Goal: Task Accomplishment & Management: Use online tool/utility

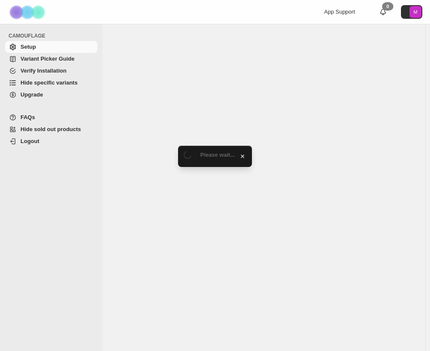
select select "*******"
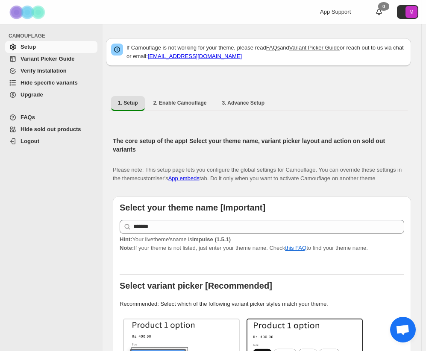
click at [57, 82] on span "Hide specific variants" at bounding box center [48, 82] width 57 height 6
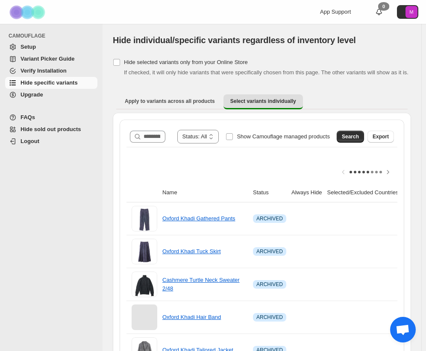
click at [231, 169] on div at bounding box center [261, 172] width 271 height 22
click at [354, 135] on span "Search" at bounding box center [350, 136] width 17 height 7
click at [205, 161] on div at bounding box center [261, 172] width 271 height 22
click at [197, 170] on div at bounding box center [261, 172] width 271 height 22
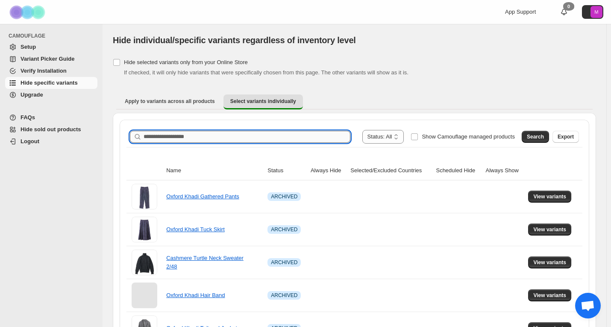
click at [277, 138] on input "Search product name" at bounding box center [246, 137] width 207 height 12
paste input "**********"
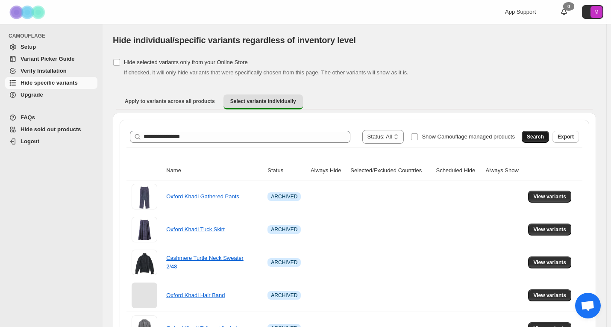
click at [430, 135] on span "Search" at bounding box center [534, 136] width 17 height 7
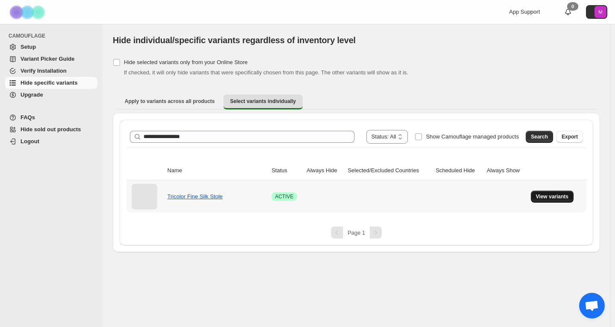
click at [430, 198] on span "View variants" at bounding box center [552, 196] width 33 height 7
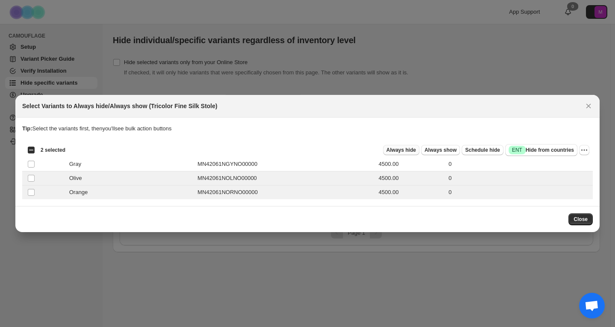
click at [401, 150] on span "Always hide" at bounding box center [400, 149] width 29 height 7
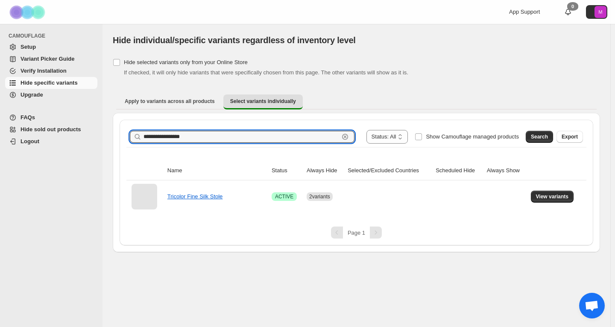
drag, startPoint x: 220, startPoint y: 137, endPoint x: 55, endPoint y: 117, distance: 166.9
click at [55, 117] on div "**********" at bounding box center [307, 163] width 615 height 327
paste input "text"
click at [430, 135] on span "Search" at bounding box center [539, 136] width 17 height 7
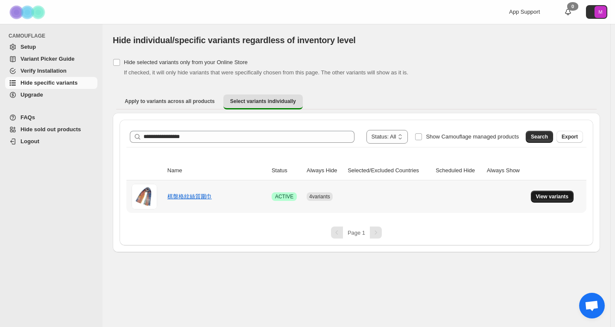
click at [430, 194] on span "View variants" at bounding box center [552, 196] width 33 height 7
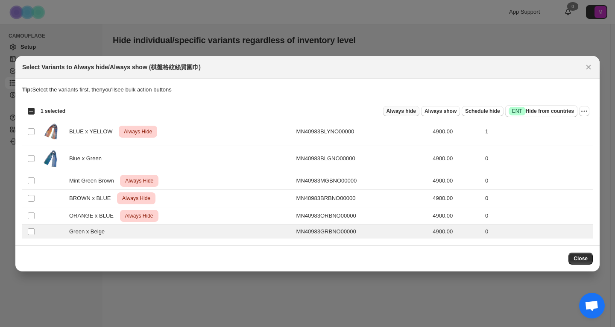
click at [401, 111] on span "Always hide" at bounding box center [400, 111] width 29 height 7
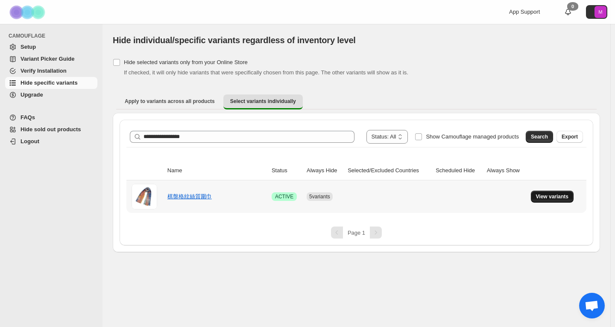
click at [430, 198] on span "View variants" at bounding box center [552, 196] width 33 height 7
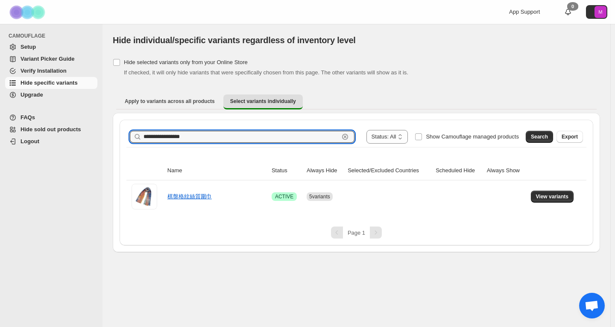
drag, startPoint x: 230, startPoint y: 137, endPoint x: 59, endPoint y: 135, distance: 171.2
click at [59, 135] on div "**********" at bounding box center [307, 163] width 615 height 327
paste input "text"
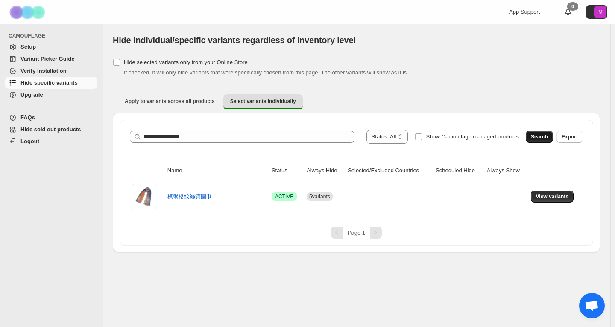
click at [430, 135] on span "Search" at bounding box center [539, 136] width 17 height 7
click at [430, 199] on span "View variants" at bounding box center [552, 196] width 33 height 7
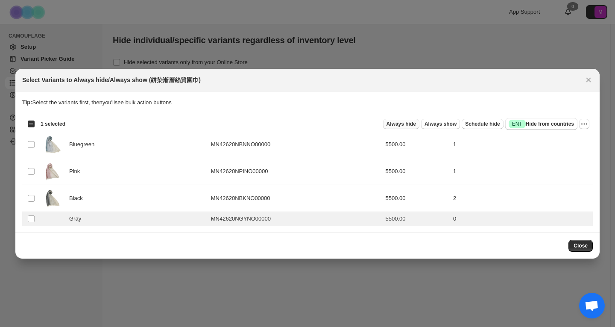
click at [399, 124] on span "Always hide" at bounding box center [400, 123] width 29 height 7
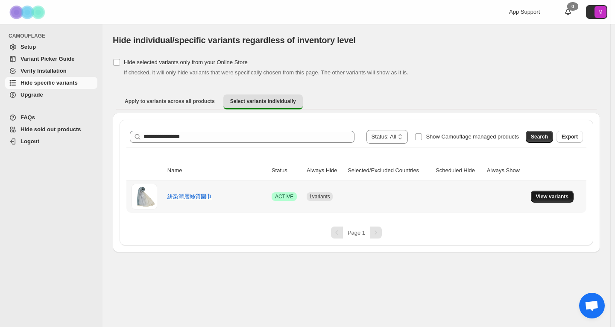
click at [430, 198] on span "View variants" at bounding box center [552, 196] width 33 height 7
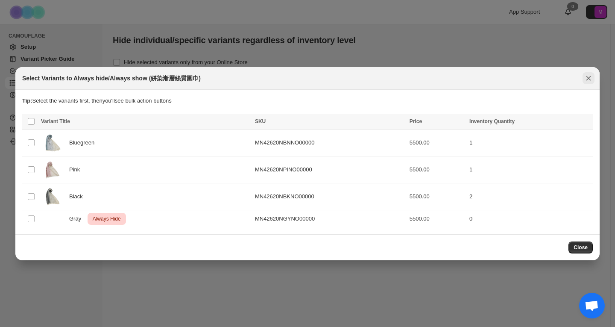
click at [430, 76] on button "Close" at bounding box center [588, 78] width 12 height 12
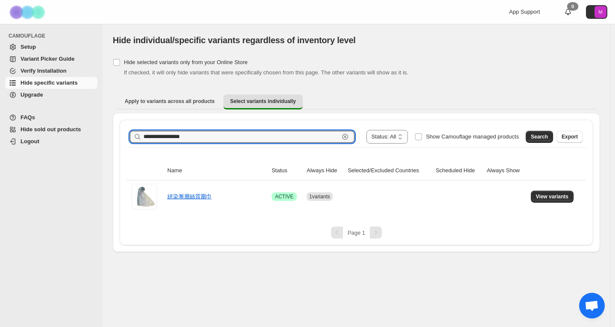
drag, startPoint x: 218, startPoint y: 135, endPoint x: 30, endPoint y: 154, distance: 188.9
click at [30, 154] on div "**********" at bounding box center [307, 163] width 615 height 327
paste input "text"
type input "**********"
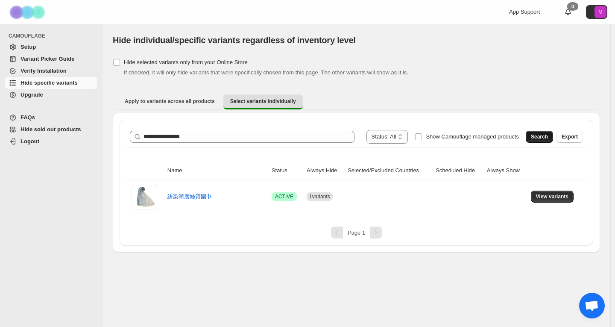
click at [430, 135] on span "Search" at bounding box center [539, 136] width 17 height 7
click at [430, 195] on span "View variants" at bounding box center [552, 196] width 33 height 7
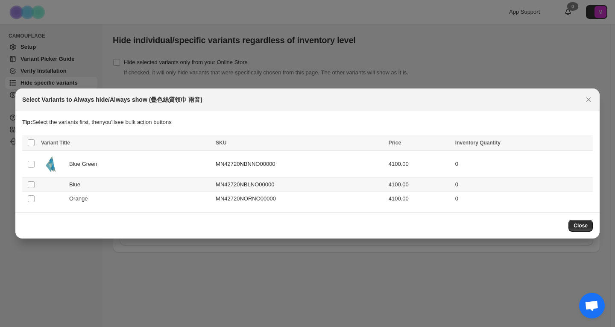
click at [38, 185] on td "Select product variant" at bounding box center [30, 185] width 16 height 14
click at [35, 193] on td "Select product variant" at bounding box center [30, 199] width 16 height 14
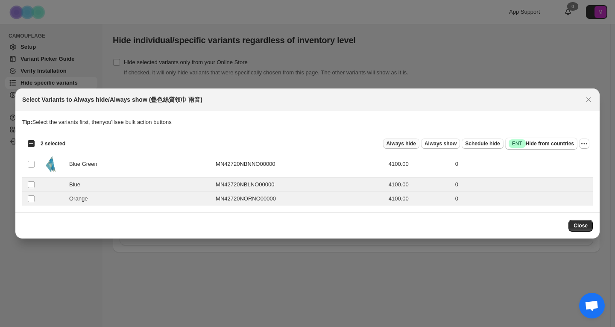
click at [416, 143] on span "Always hide" at bounding box center [400, 143] width 29 height 7
